Goal: Task Accomplishment & Management: Manage account settings

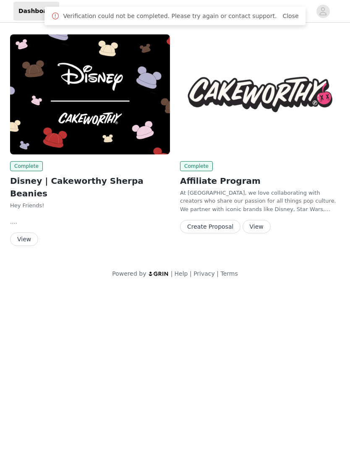
click at [325, 11] on icon "avatar" at bounding box center [323, 11] width 8 height 13
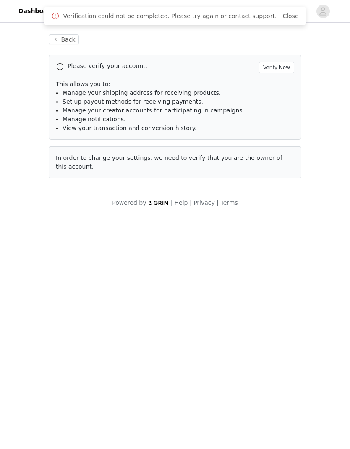
click at [284, 67] on button "Verify Now" at bounding box center [276, 67] width 35 height 11
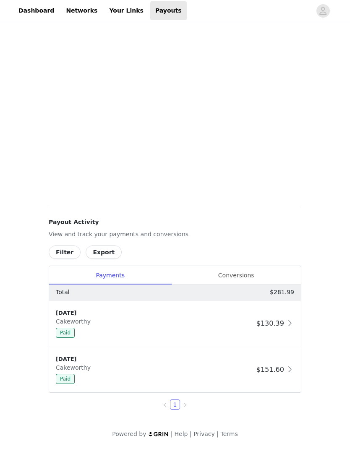
scroll to position [236, 0]
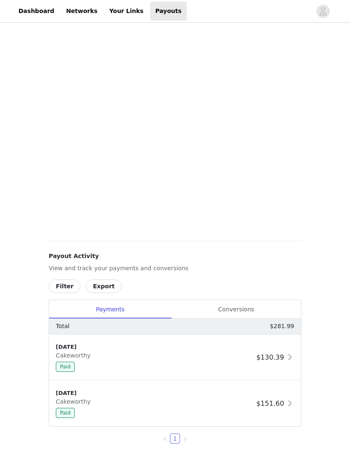
click at [242, 311] on div "Conversions" at bounding box center [236, 309] width 130 height 19
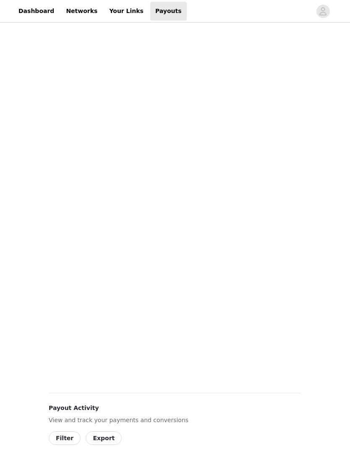
scroll to position [25, 0]
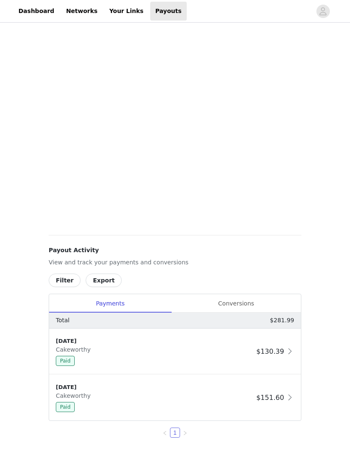
scroll to position [106, 0]
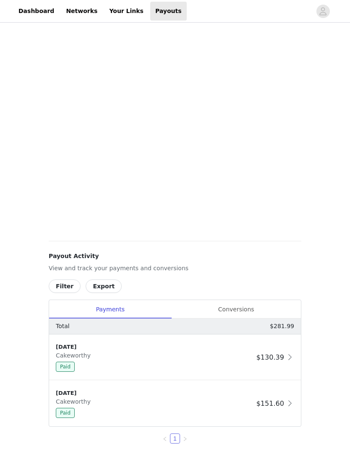
click at [242, 312] on div "Conversions" at bounding box center [236, 309] width 130 height 19
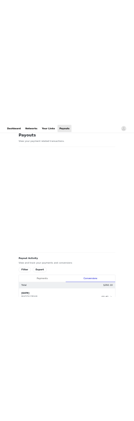
scroll to position [31, 0]
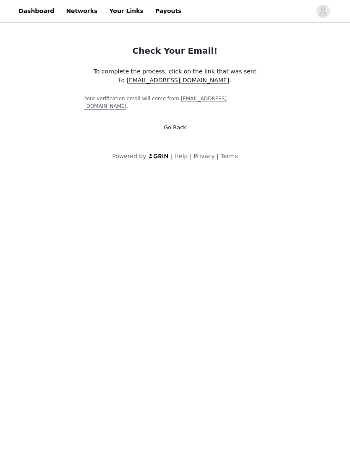
click at [324, 10] on icon "avatar" at bounding box center [323, 11] width 8 height 13
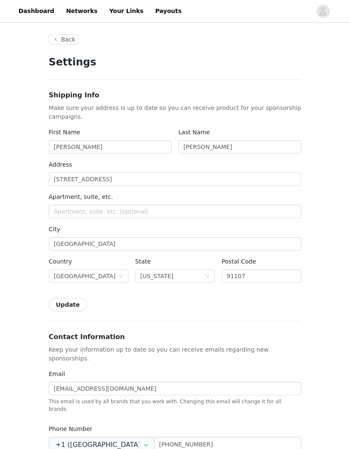
click at [35, 11] on link "Dashboard" at bounding box center [36, 11] width 46 height 19
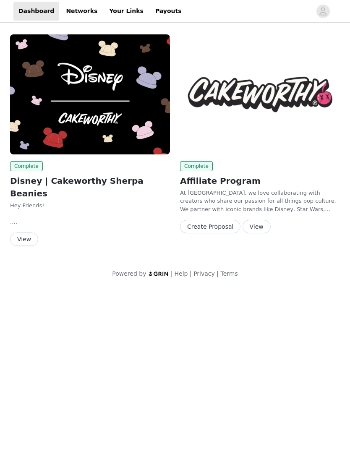
click at [153, 8] on link "Payouts" at bounding box center [168, 11] width 37 height 19
